Goal: Task Accomplishment & Management: Complete application form

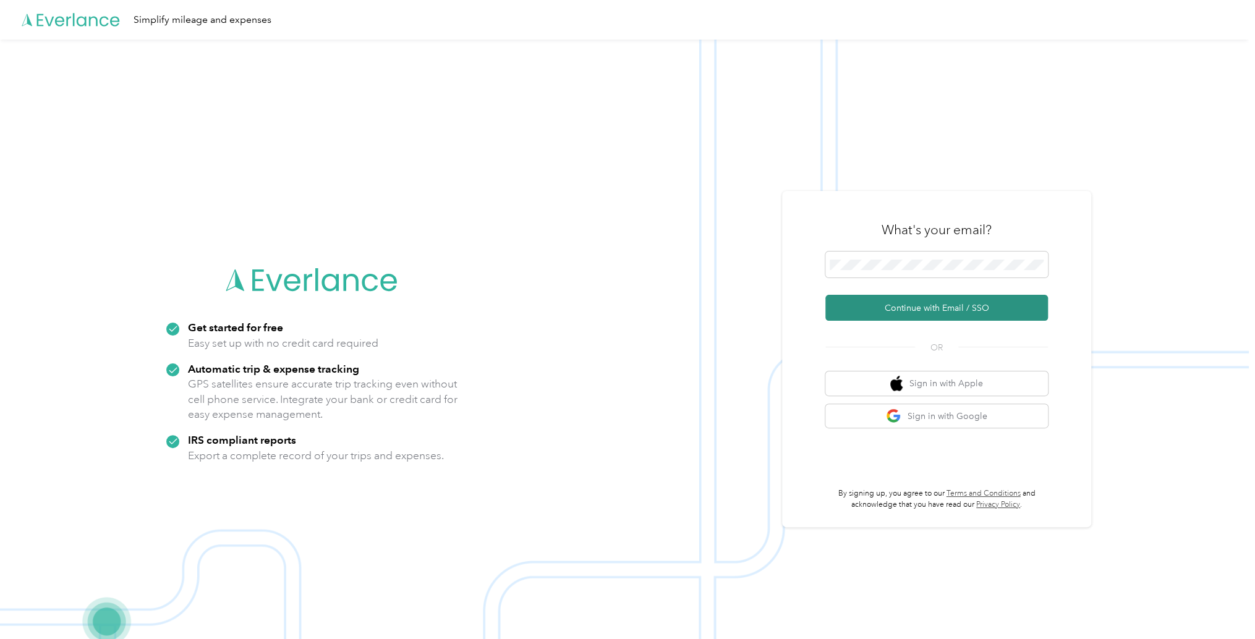
click at [886, 312] on button "Continue with Email / SSO" at bounding box center [937, 308] width 223 height 26
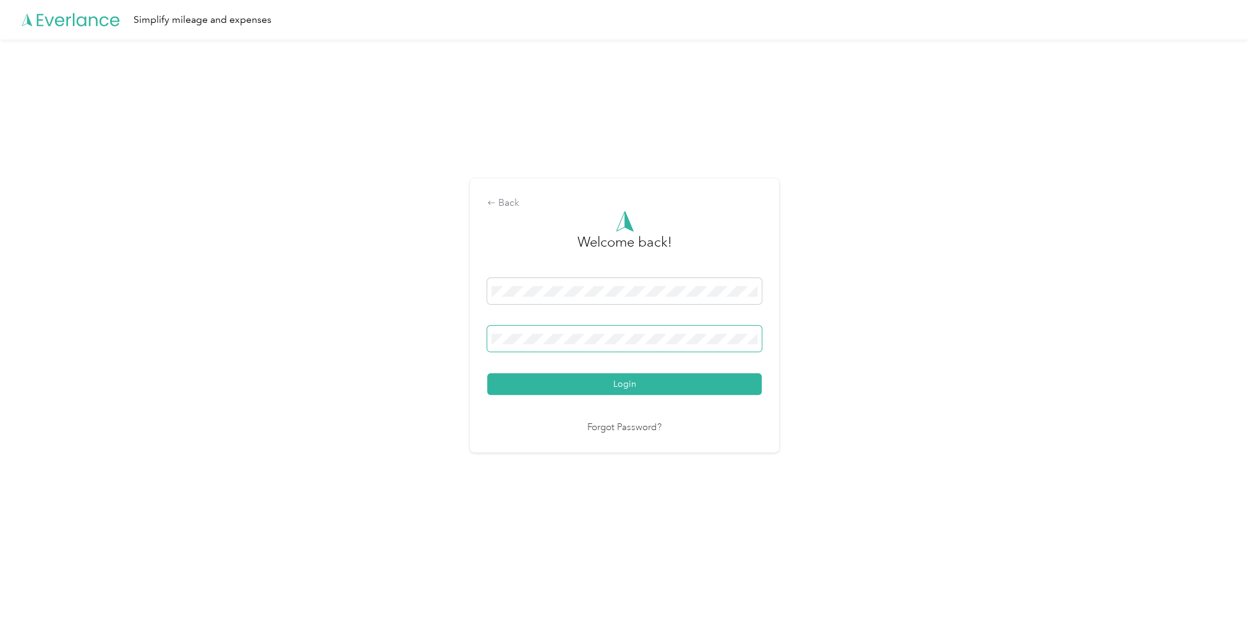
click at [487, 374] on button "Login" at bounding box center [624, 385] width 275 height 22
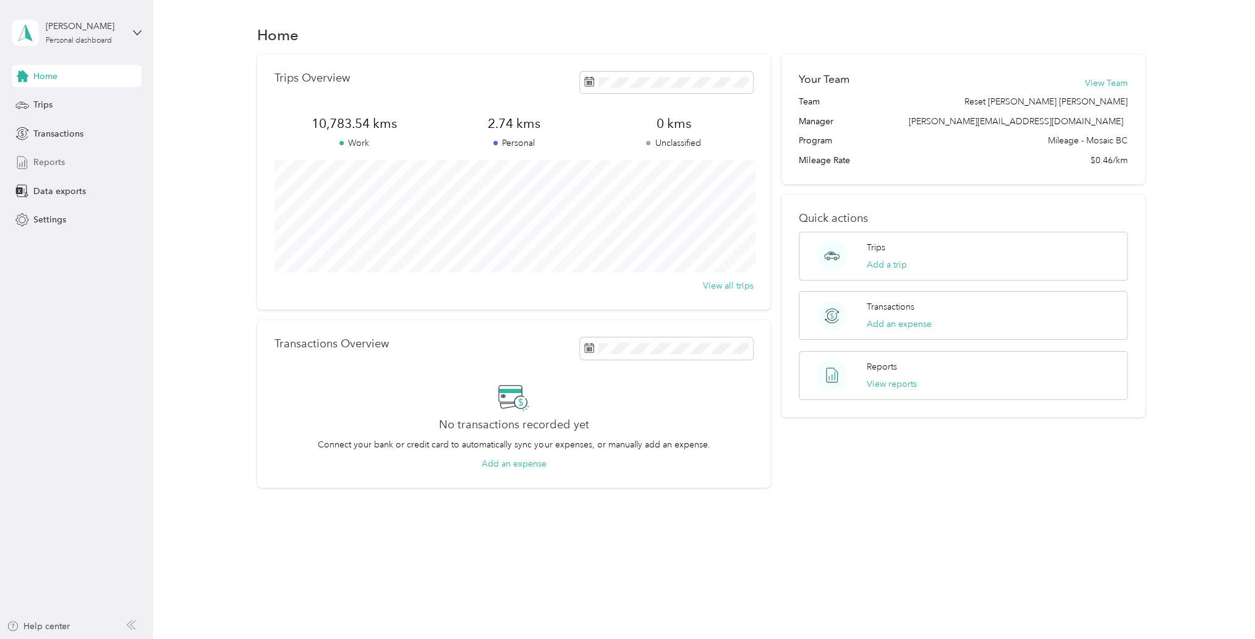
click at [37, 158] on span "Reports" at bounding box center [49, 162] width 32 height 13
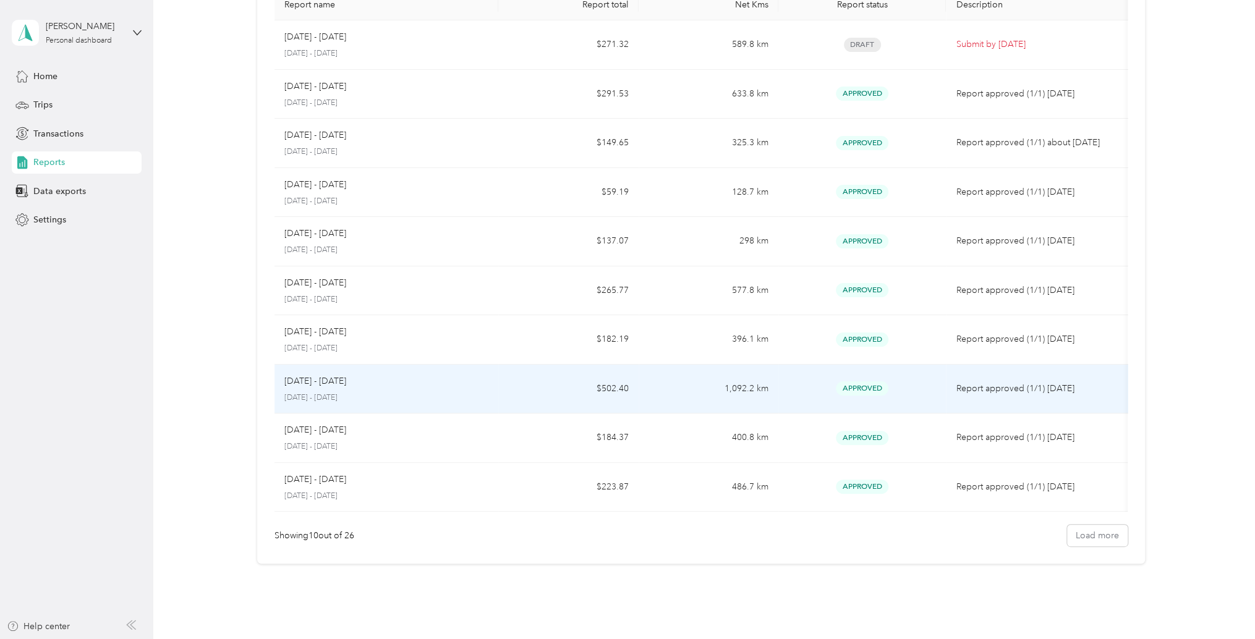
scroll to position [124, 0]
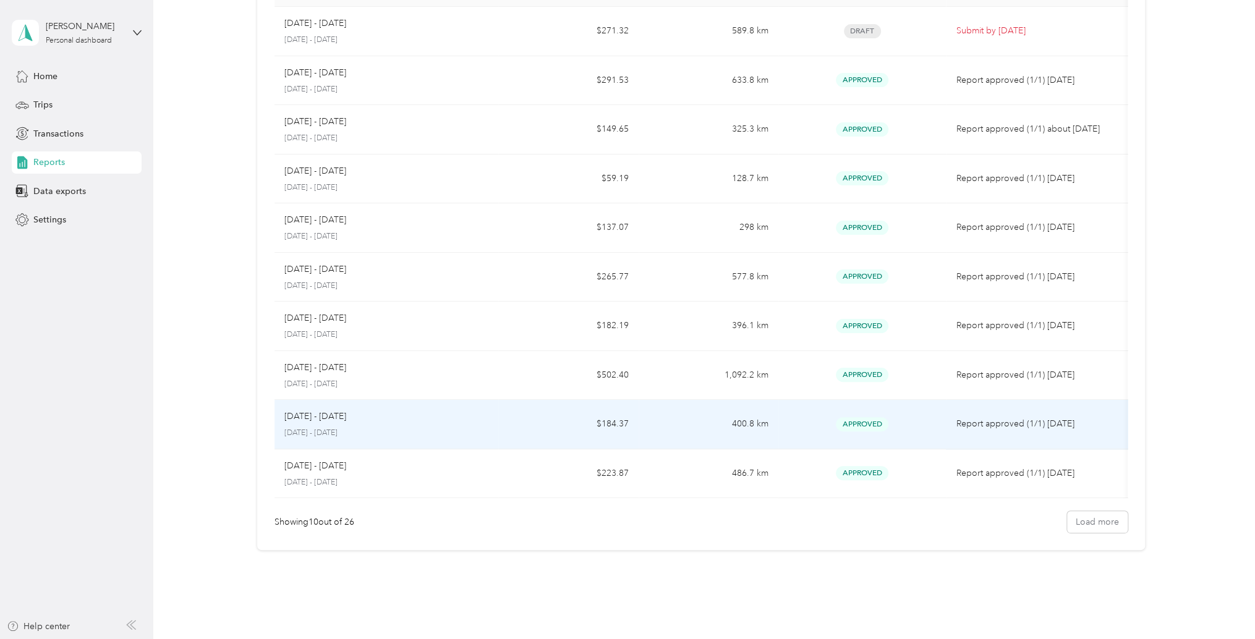
click at [326, 416] on p "[DATE] - [DATE]" at bounding box center [315, 417] width 62 height 14
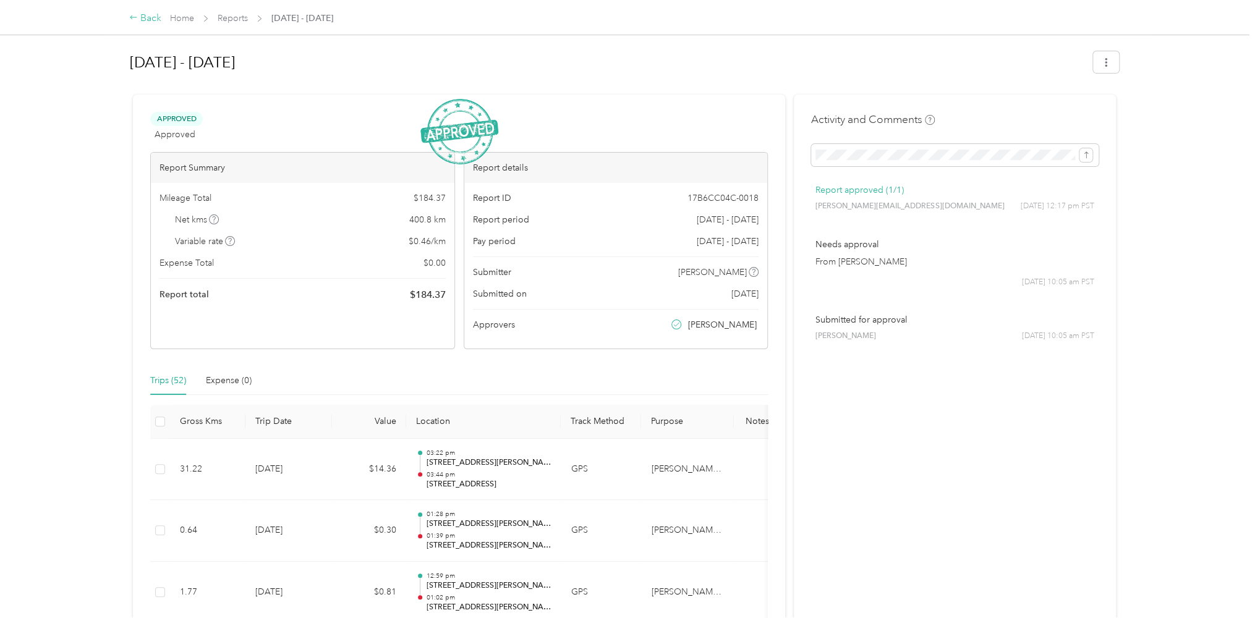
click at [150, 17] on div "Back" at bounding box center [145, 18] width 32 height 15
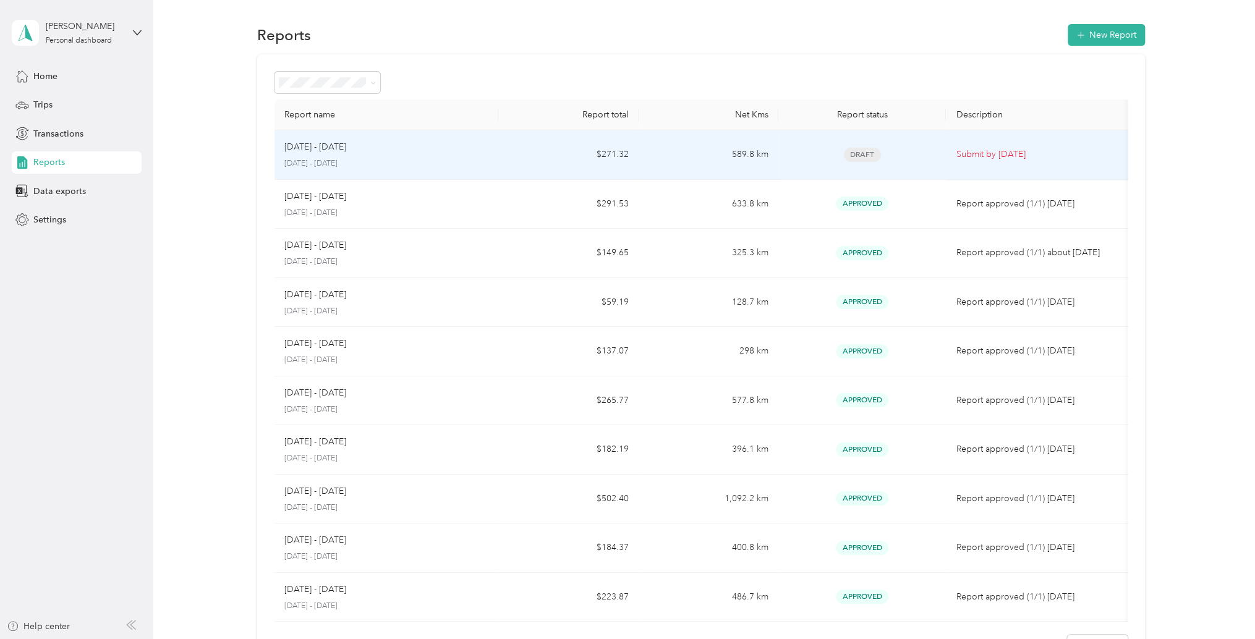
click at [862, 153] on span "Draft" at bounding box center [862, 155] width 37 height 14
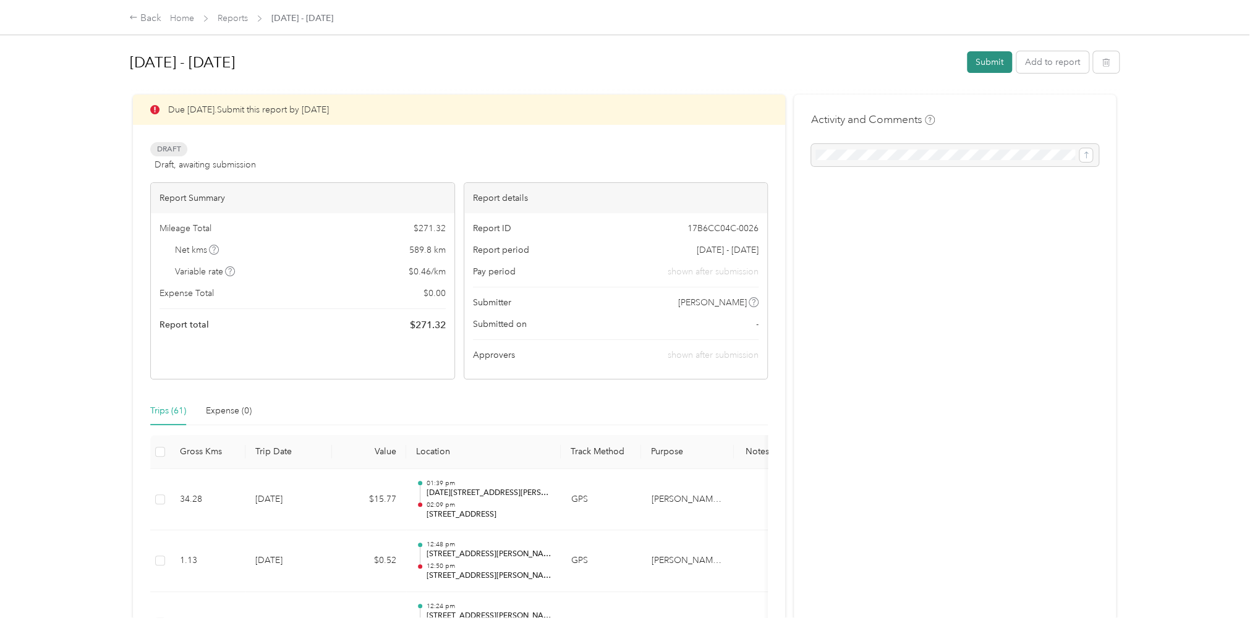
click at [983, 58] on button "Submit" at bounding box center [989, 62] width 45 height 22
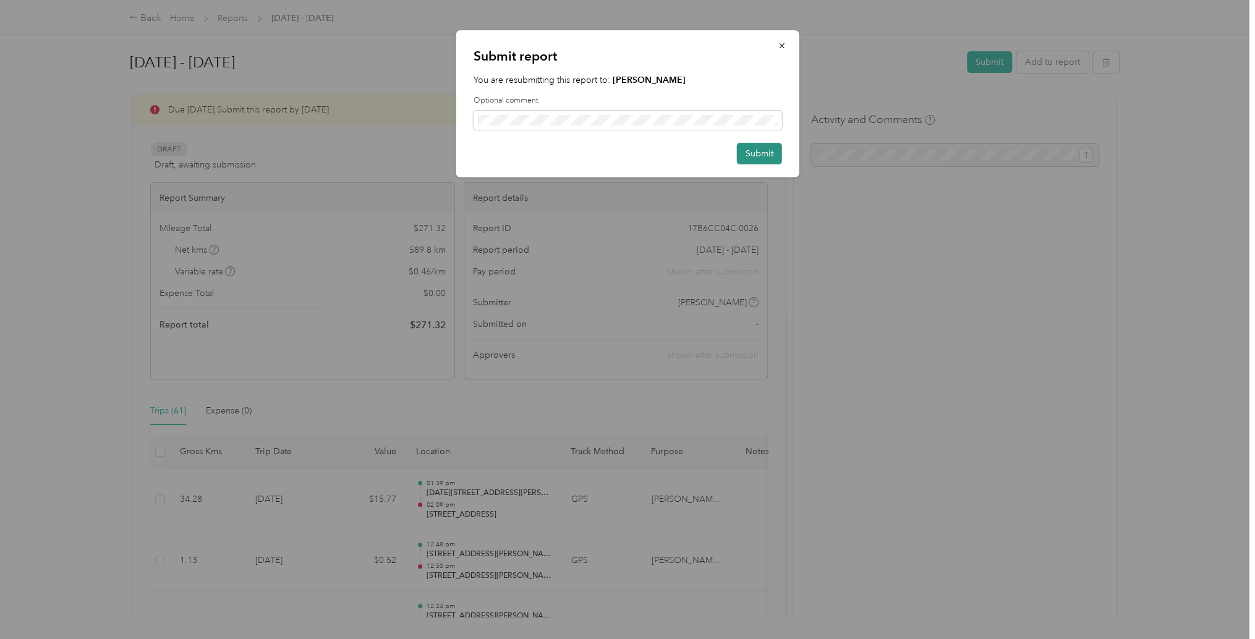
click at [758, 153] on button "Submit" at bounding box center [759, 154] width 45 height 22
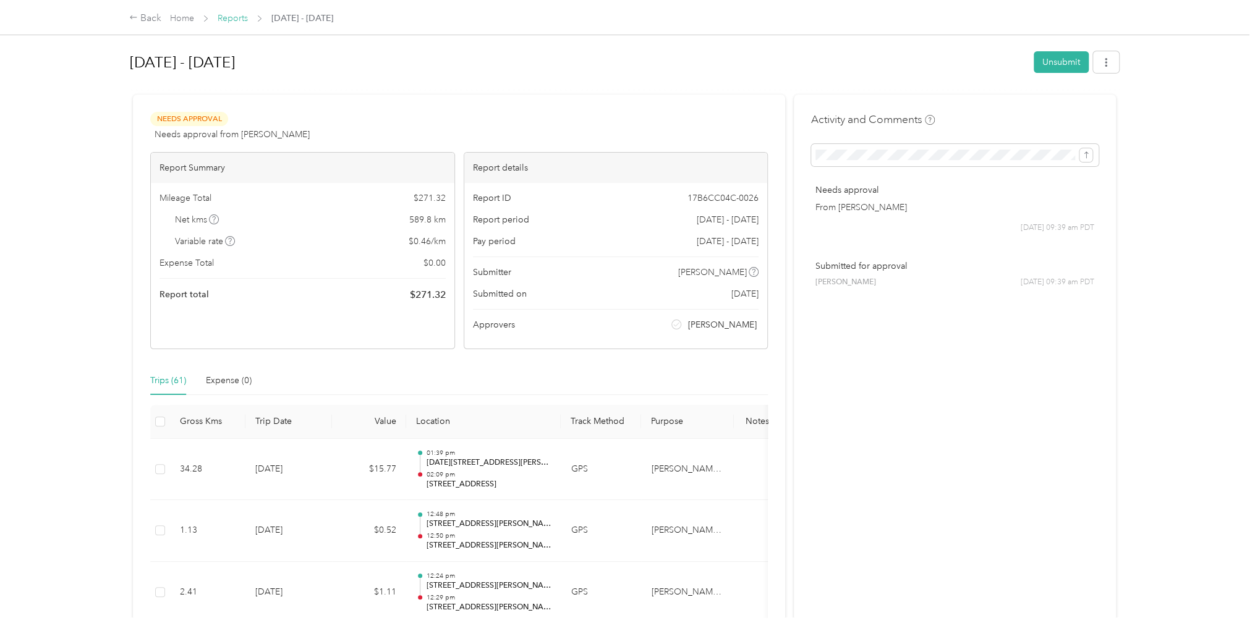
click at [235, 19] on link "Reports" at bounding box center [233, 18] width 30 height 11
